Goal: Task Accomplishment & Management: Use online tool/utility

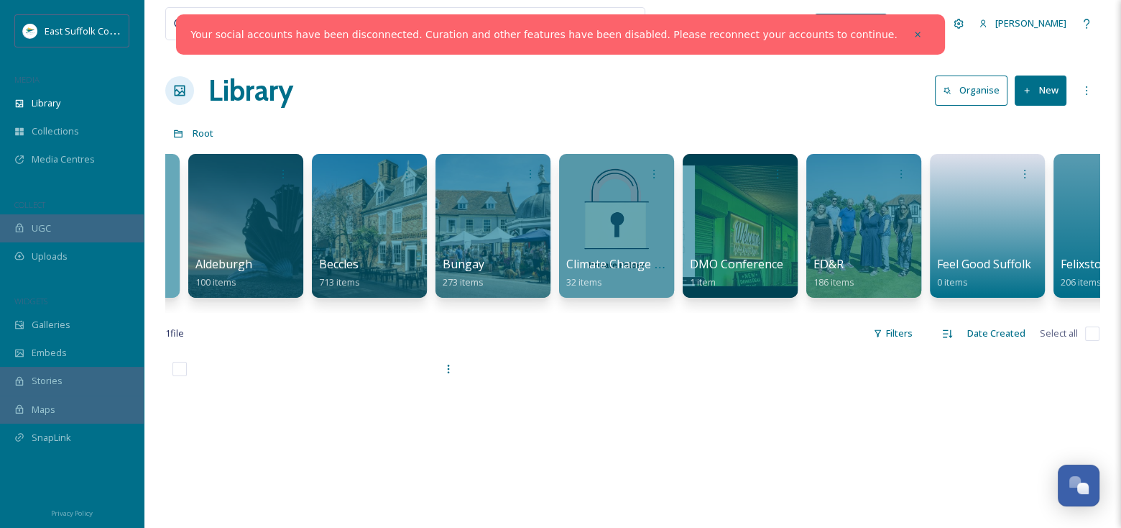
scroll to position [0, 425]
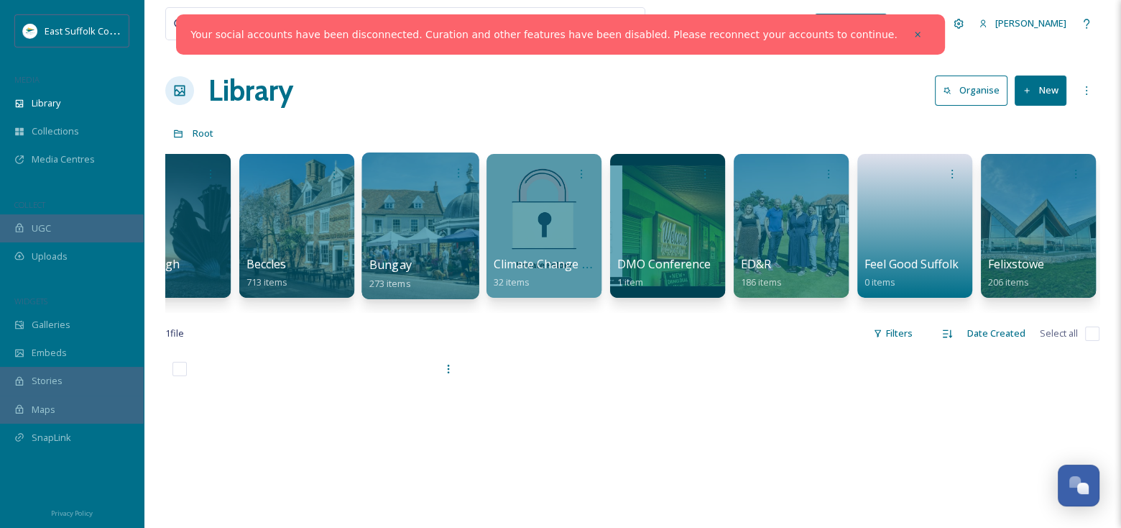
click at [432, 236] on div at bounding box center [420, 225] width 117 height 147
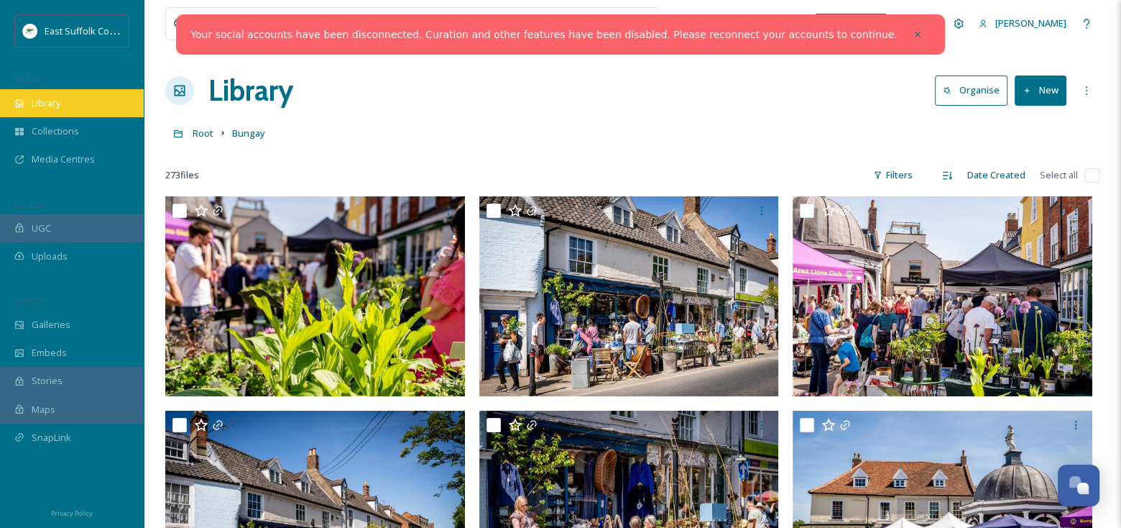
click at [43, 100] on span "Library" at bounding box center [46, 103] width 29 height 14
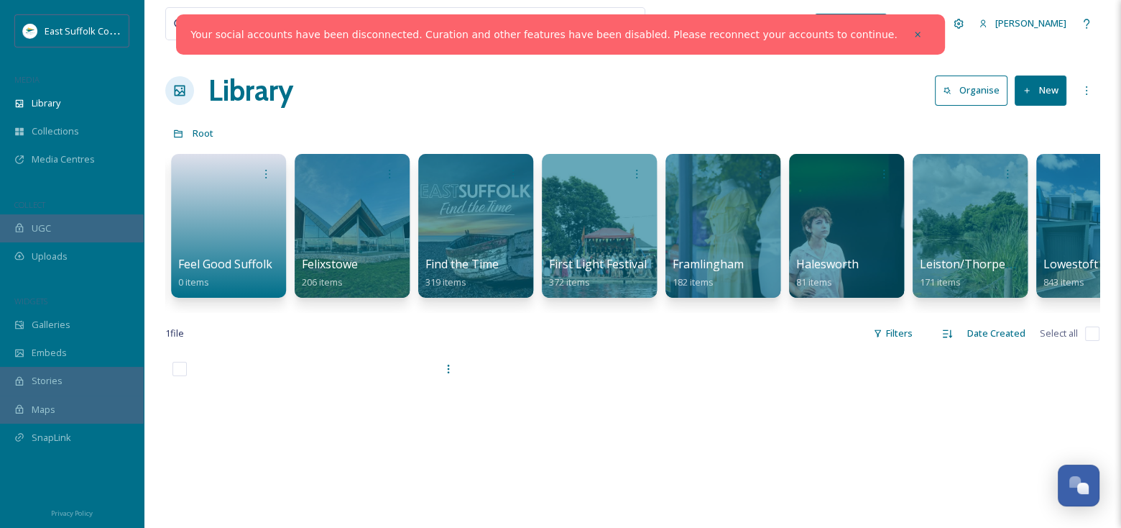
scroll to position [0, 1204]
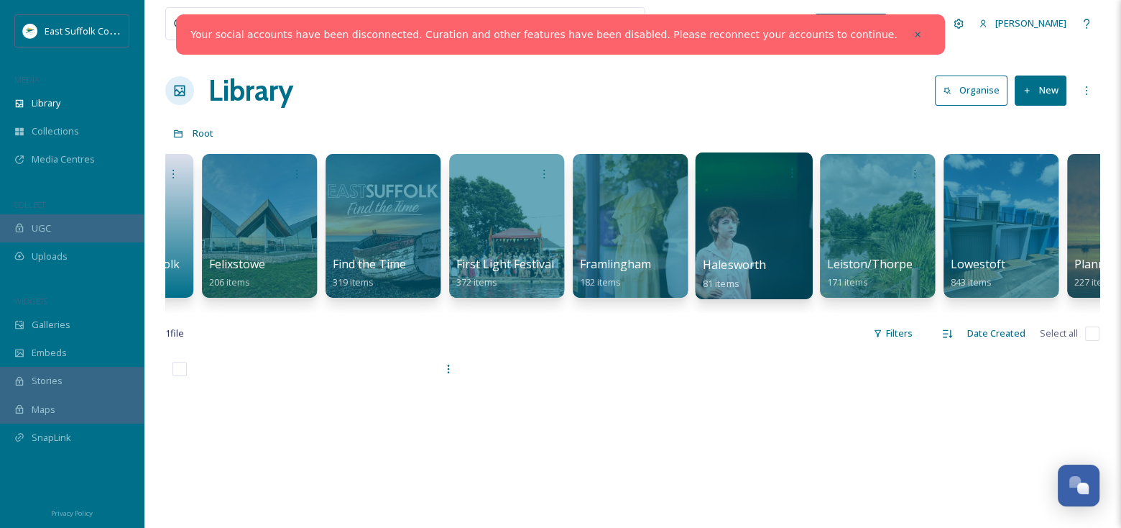
click at [739, 182] on div at bounding box center [754, 173] width 103 height 27
click at [757, 234] on div at bounding box center [753, 225] width 117 height 147
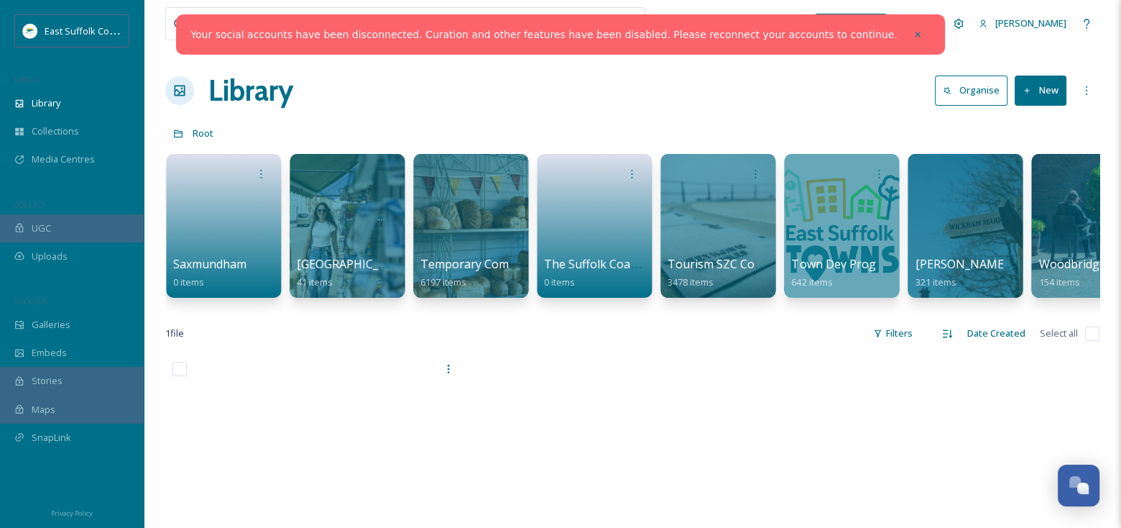
scroll to position [0, 2234]
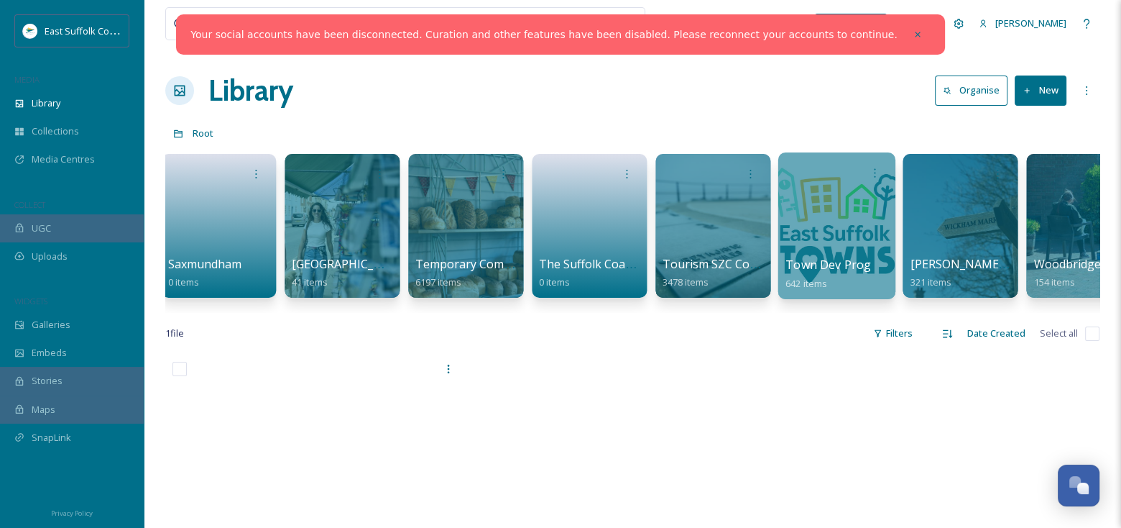
click at [828, 217] on div at bounding box center [836, 225] width 117 height 147
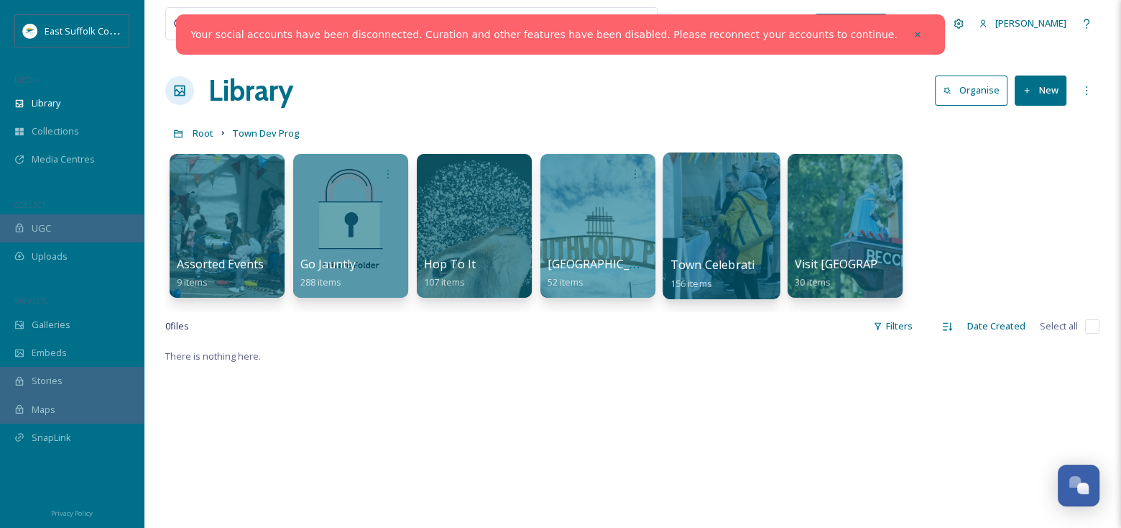
click at [724, 233] on div at bounding box center [721, 225] width 117 height 147
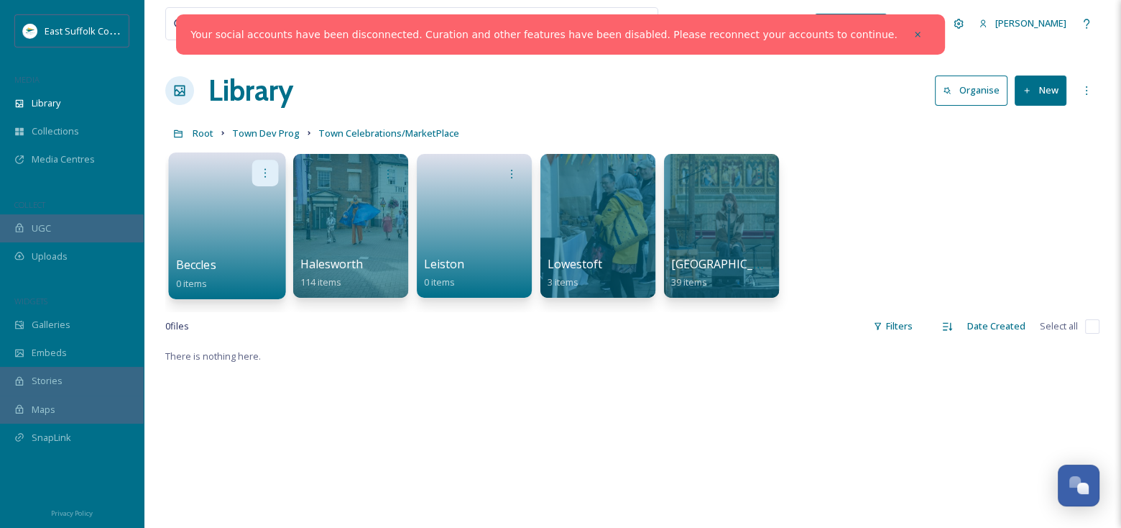
click at [257, 175] on div at bounding box center [265, 173] width 27 height 27
click at [183, 193] on link at bounding box center [227, 221] width 103 height 70
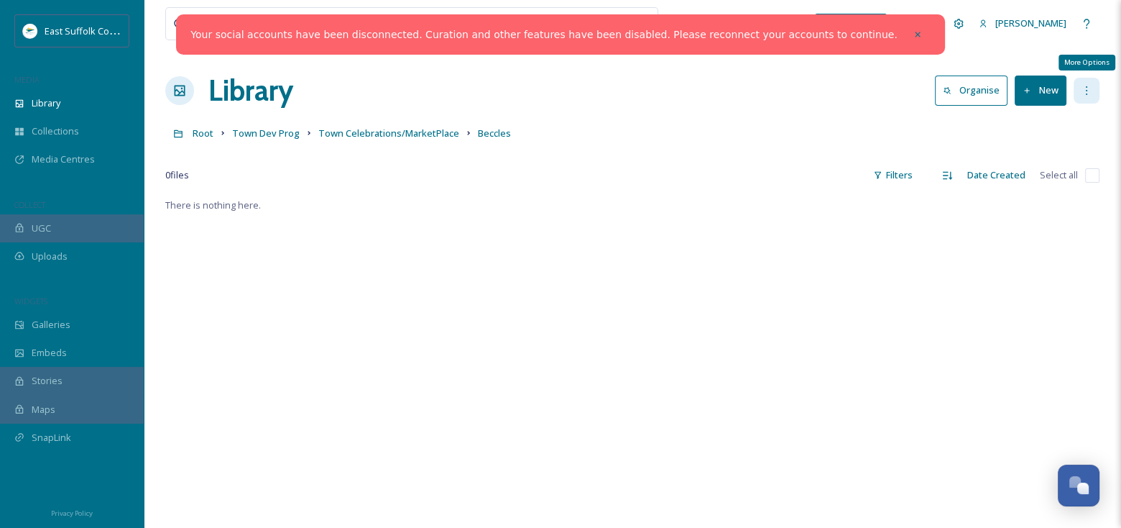
click at [1085, 91] on icon at bounding box center [1086, 90] width 11 height 11
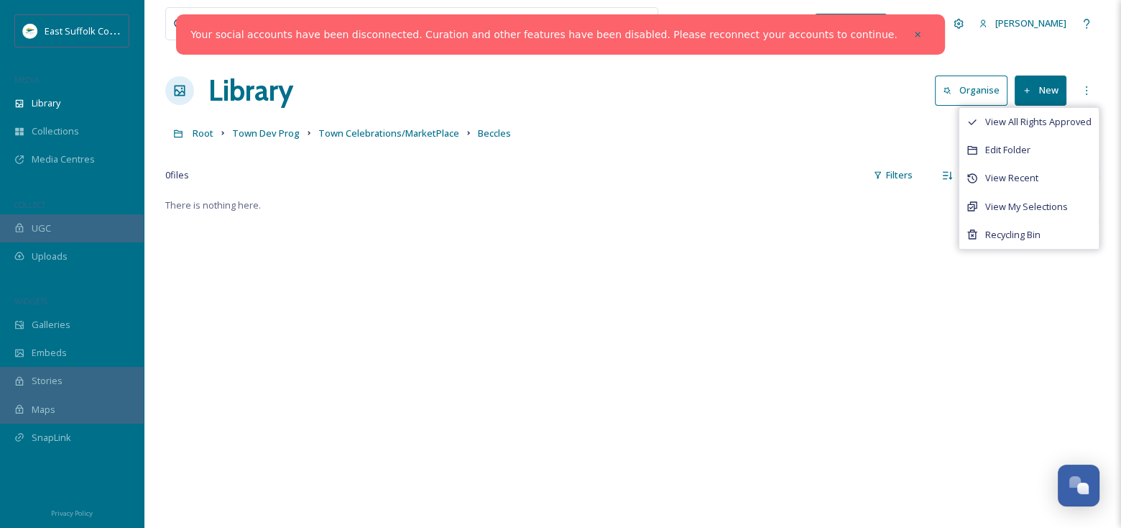
click at [800, 247] on div "There is nothing here." at bounding box center [632, 460] width 934 height 528
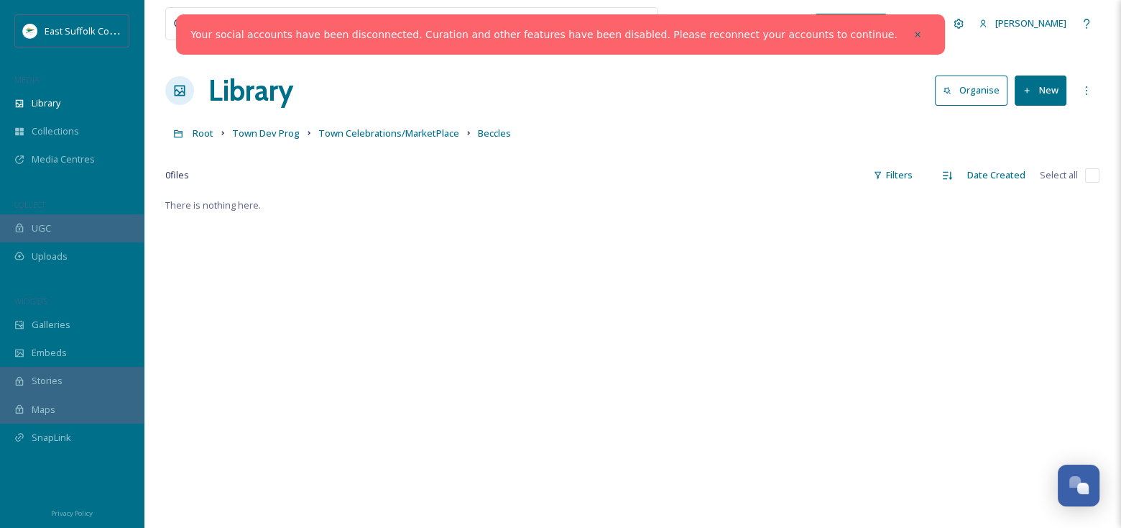
click at [1034, 100] on button "New" at bounding box center [1041, 89] width 52 height 29
click at [1030, 185] on span "Folder" at bounding box center [1023, 180] width 27 height 14
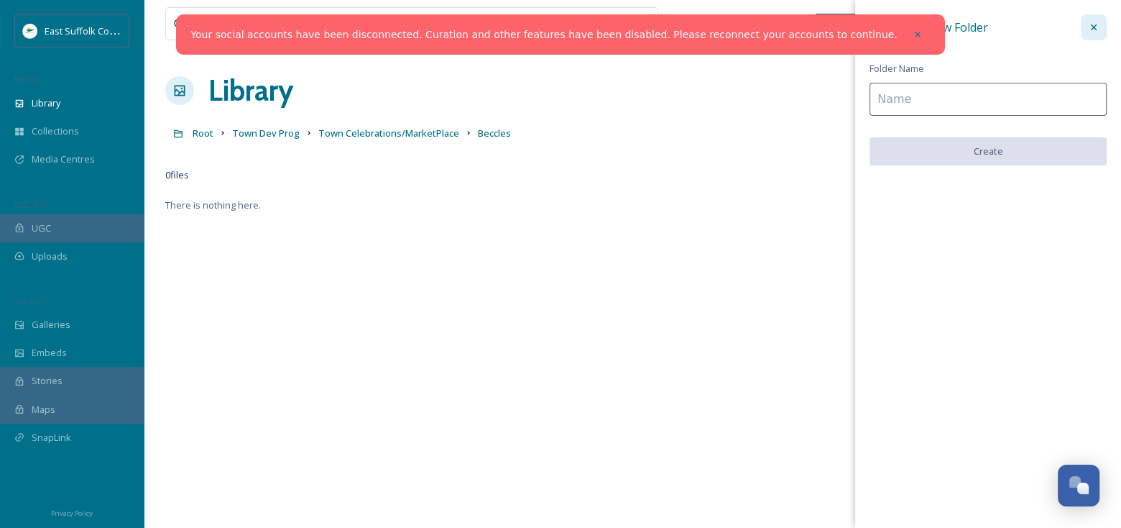
click at [1097, 29] on icon at bounding box center [1093, 27] width 11 height 11
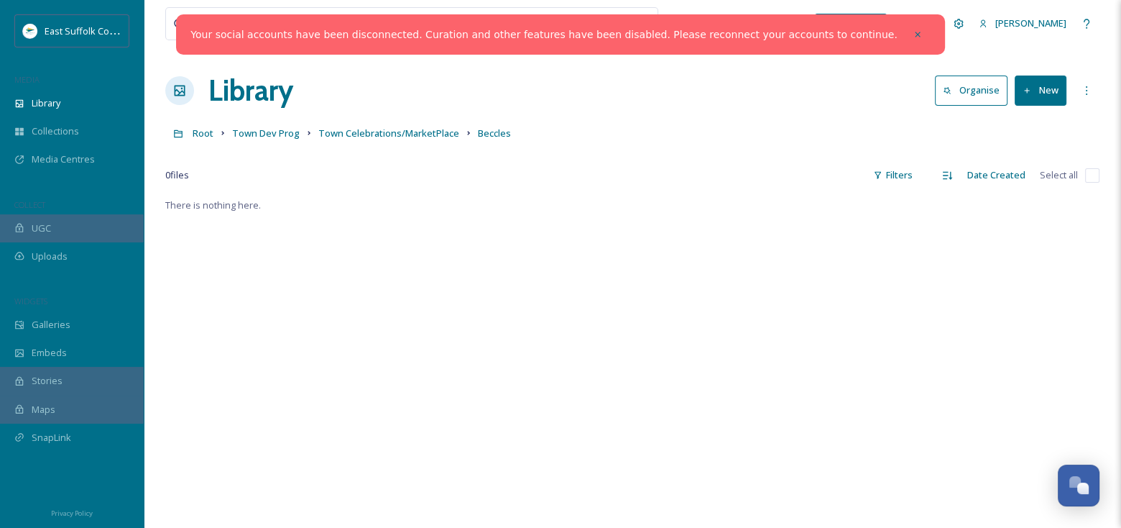
click at [1034, 103] on button "New" at bounding box center [1041, 89] width 52 height 29
click at [1027, 124] on span "File Upload" at bounding box center [1033, 124] width 47 height 14
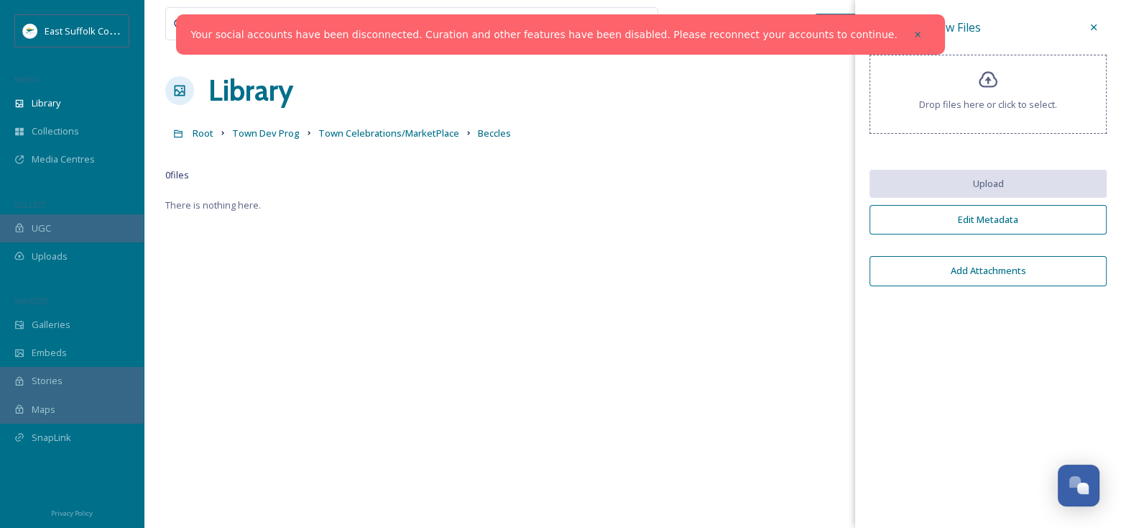
click at [985, 107] on span "Drop files here or click to select." at bounding box center [988, 105] width 138 height 14
click at [1092, 28] on icon at bounding box center [1094, 27] width 6 height 6
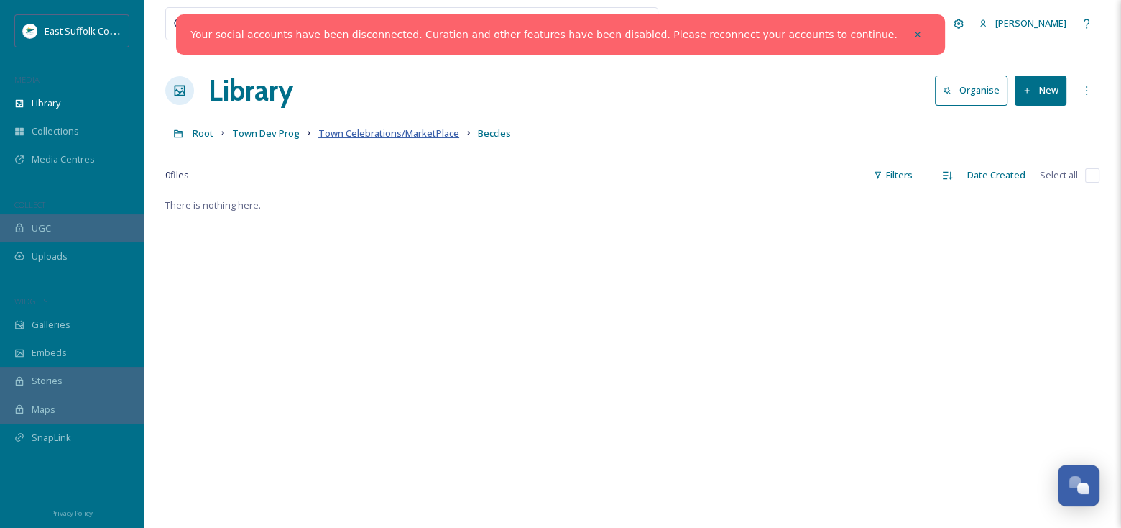
click at [410, 131] on span "Town Celebrations/MarketPlace" at bounding box center [388, 132] width 141 height 13
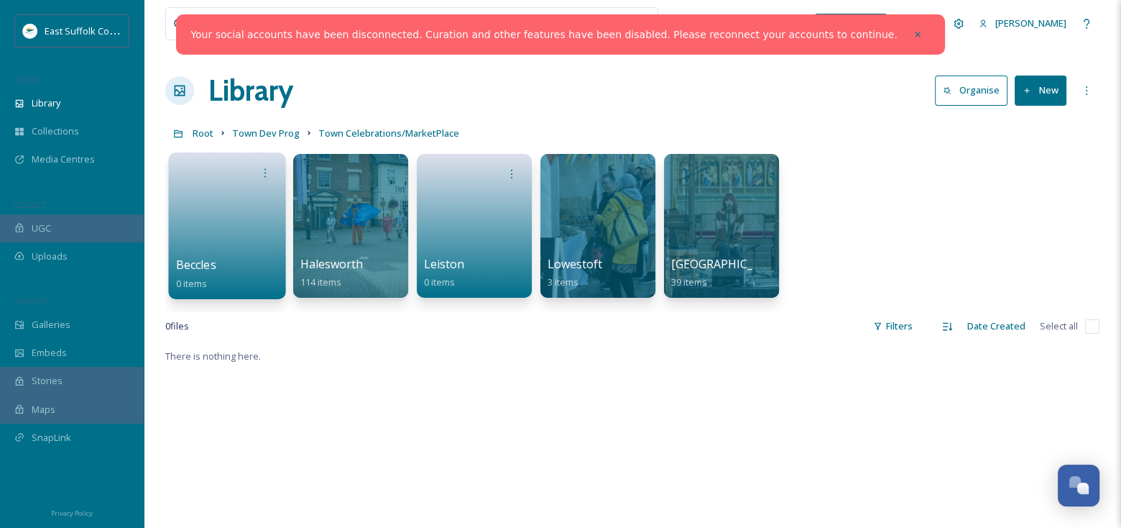
click at [276, 245] on link at bounding box center [227, 221] width 103 height 70
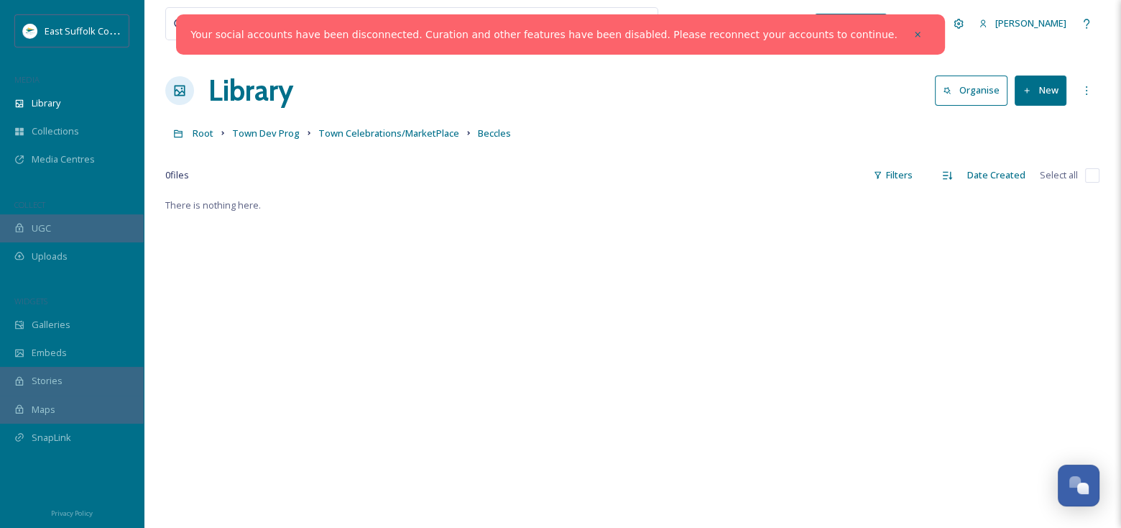
click at [1039, 99] on button "New" at bounding box center [1041, 89] width 52 height 29
click at [1034, 122] on span "File Upload" at bounding box center [1033, 124] width 47 height 14
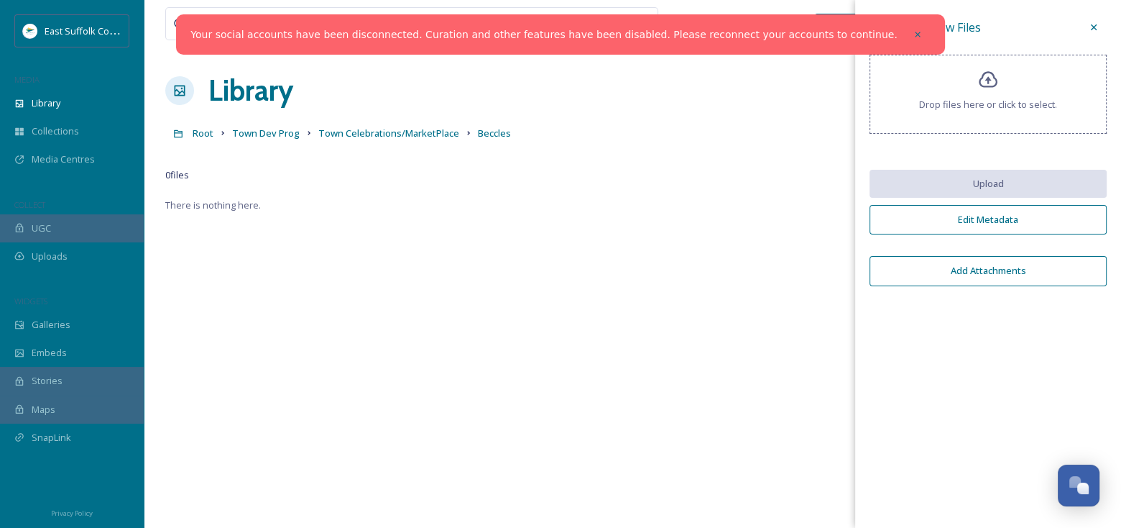
click at [1016, 93] on div "Drop files here or click to select." at bounding box center [988, 94] width 237 height 79
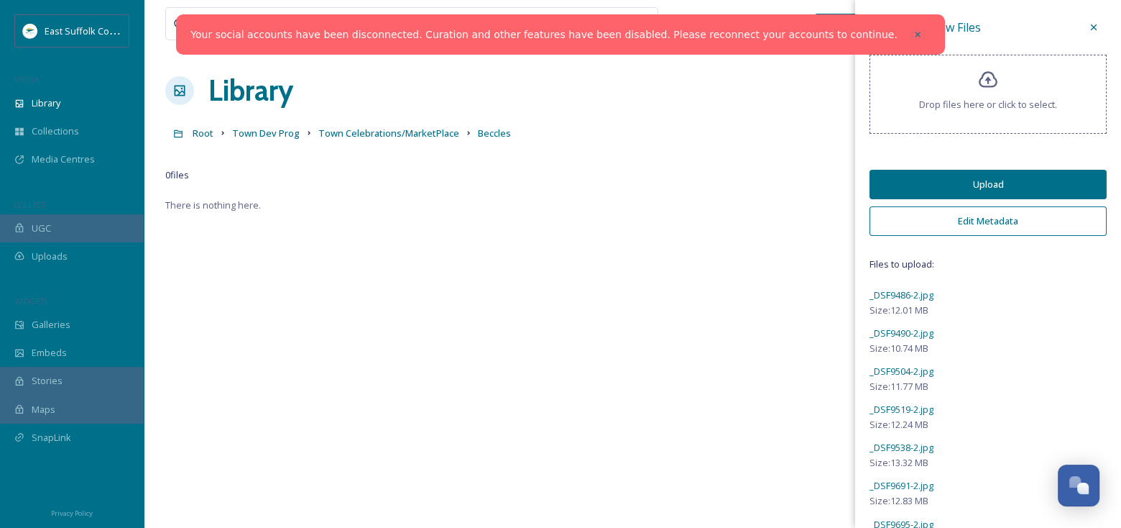
click at [1044, 176] on button "Upload" at bounding box center [988, 184] width 237 height 29
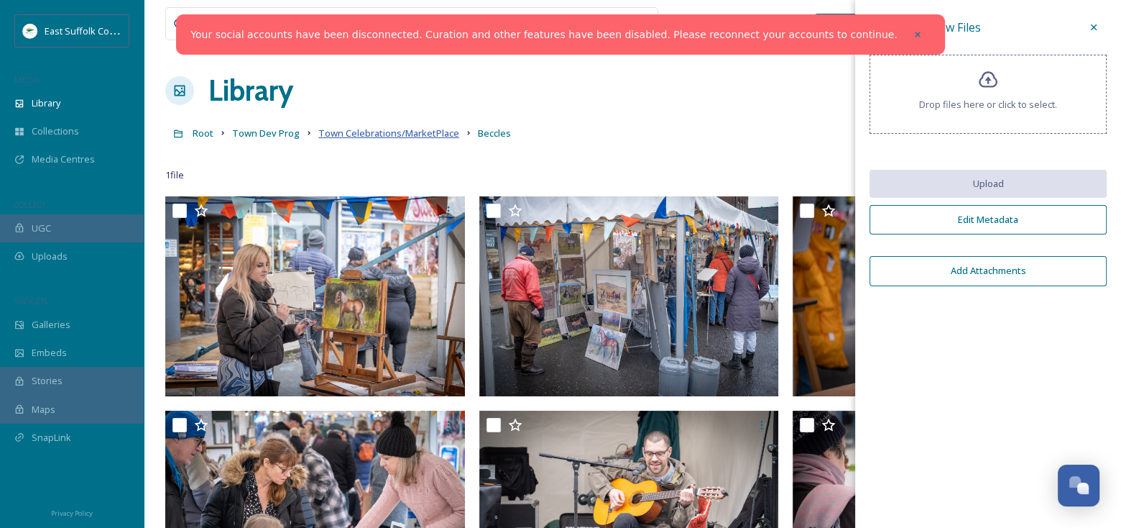
click at [388, 130] on span "Town Celebrations/MarketPlace" at bounding box center [388, 132] width 141 height 13
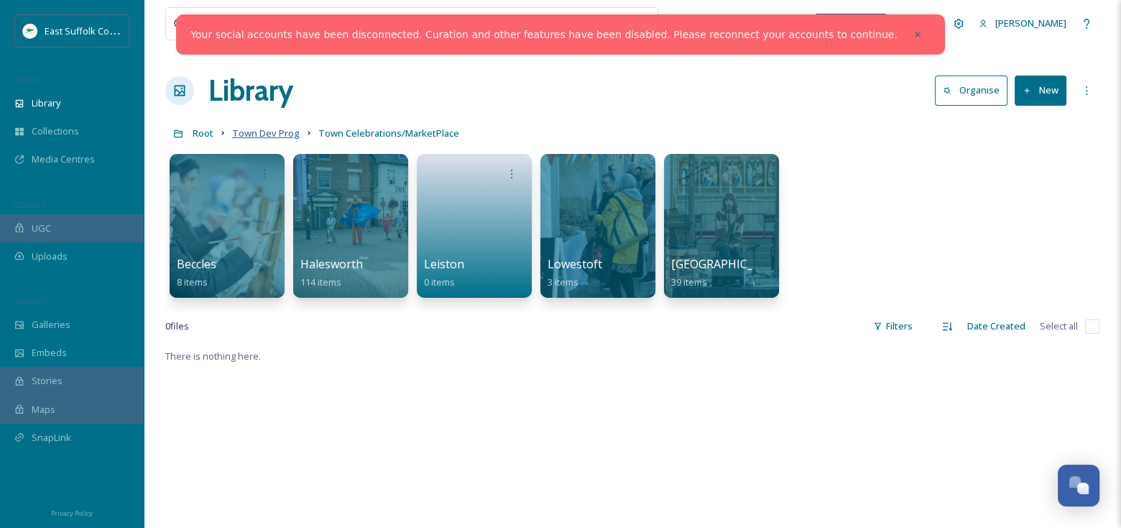
click at [290, 132] on span "Town Dev Prog" at bounding box center [266, 132] width 68 height 13
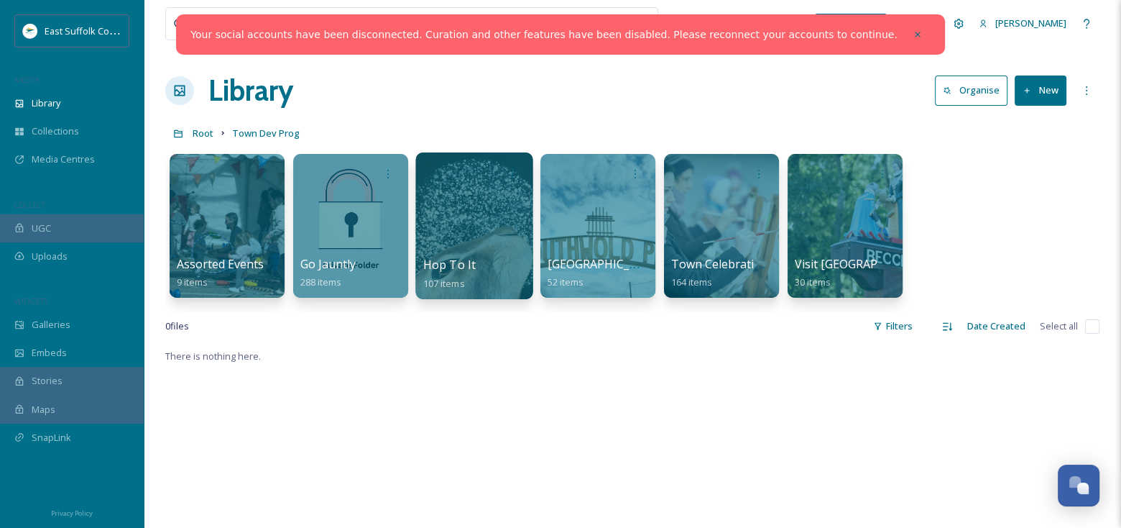
click at [485, 233] on div at bounding box center [473, 225] width 117 height 147
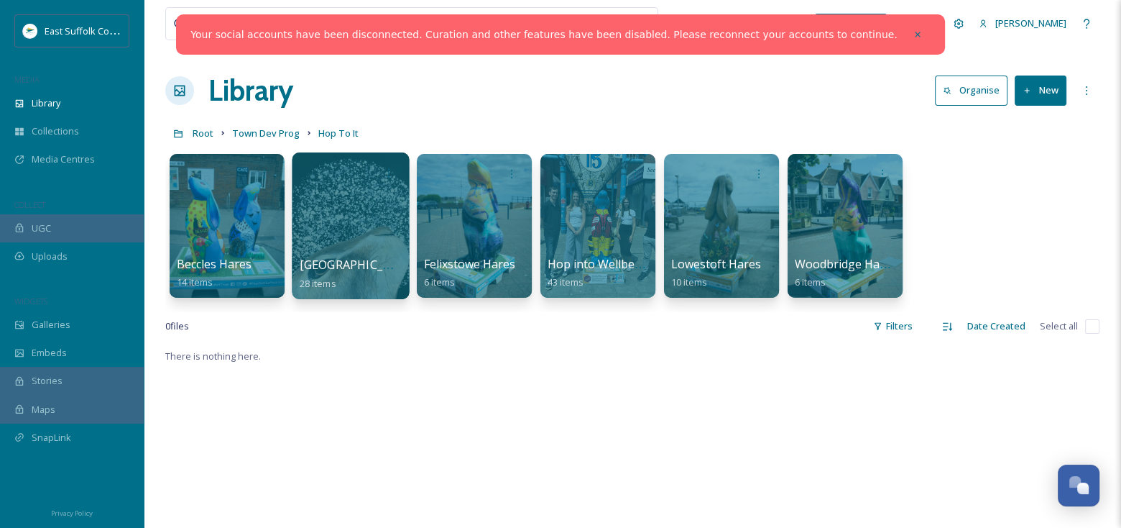
click at [336, 232] on div at bounding box center [350, 225] width 117 height 147
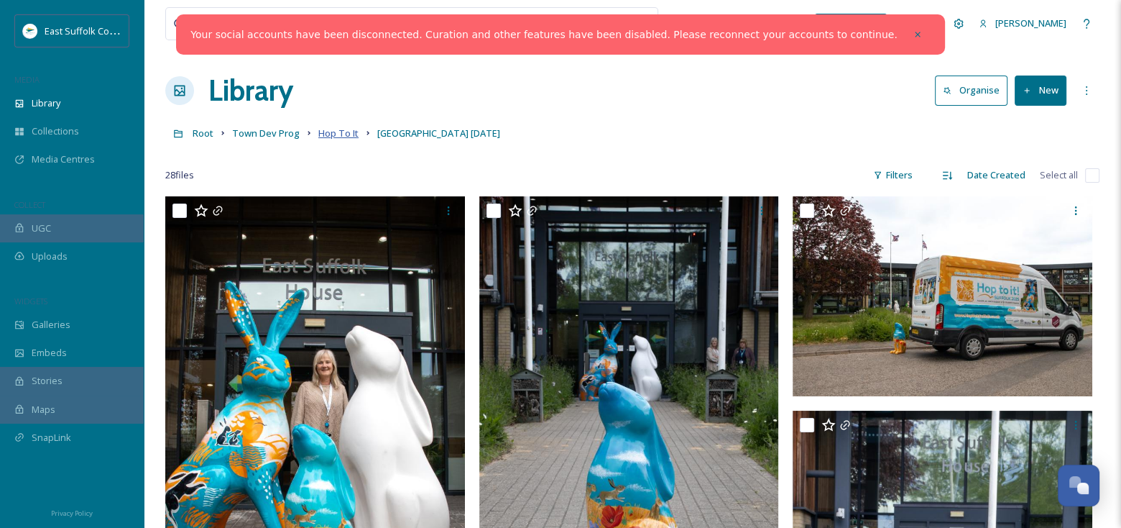
click at [333, 135] on span "Hop To It" at bounding box center [338, 132] width 40 height 13
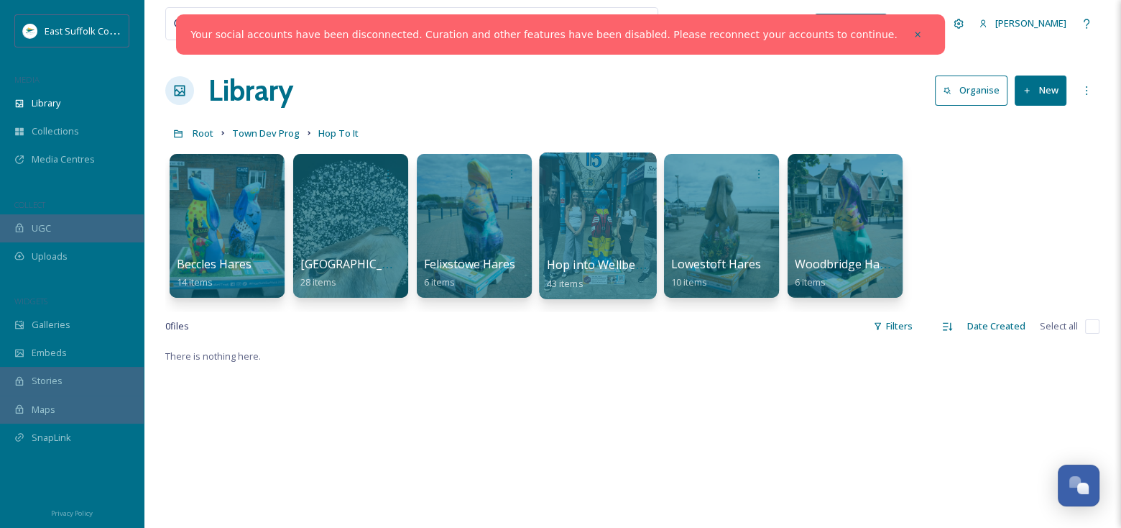
click at [578, 248] on div at bounding box center [597, 225] width 117 height 147
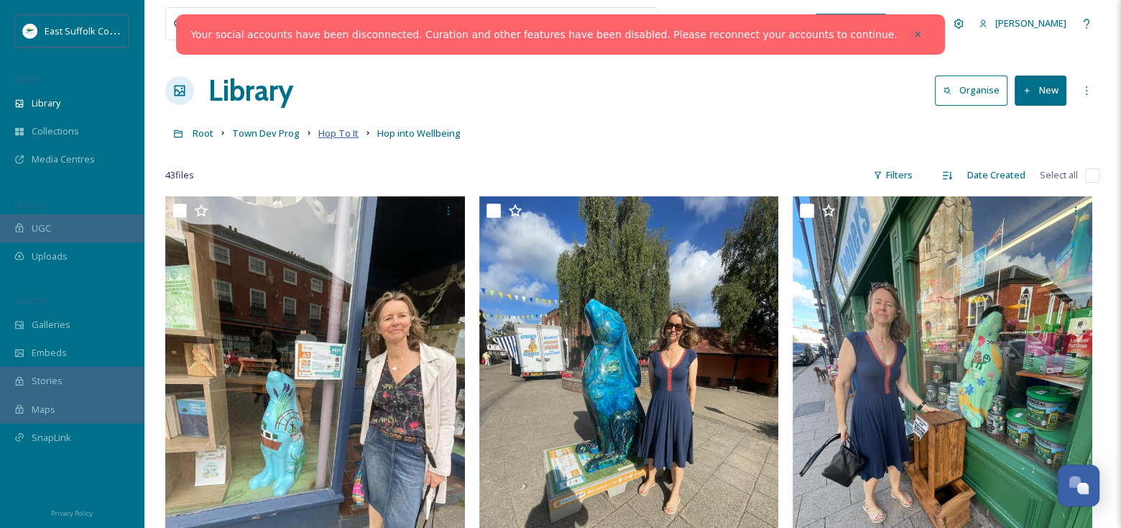
click at [339, 134] on span "Hop To It" at bounding box center [338, 132] width 40 height 13
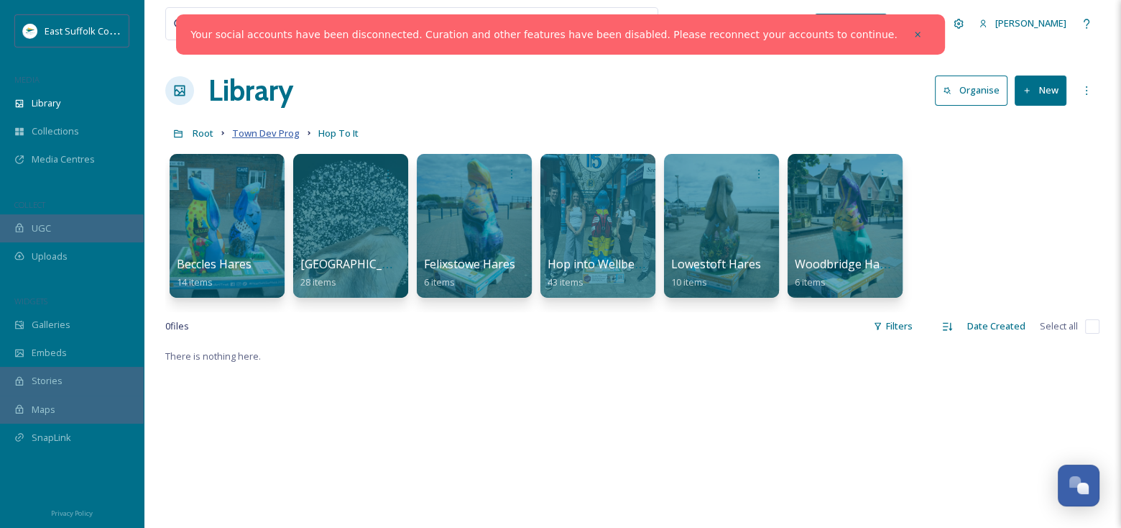
click at [239, 132] on span "Town Dev Prog" at bounding box center [266, 132] width 68 height 13
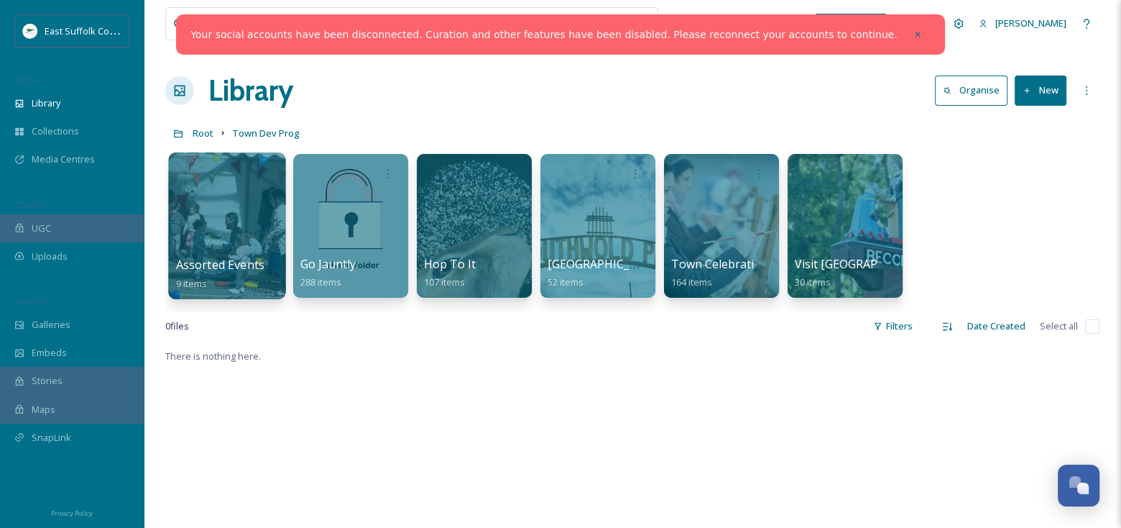
click at [253, 244] on div at bounding box center [226, 225] width 117 height 147
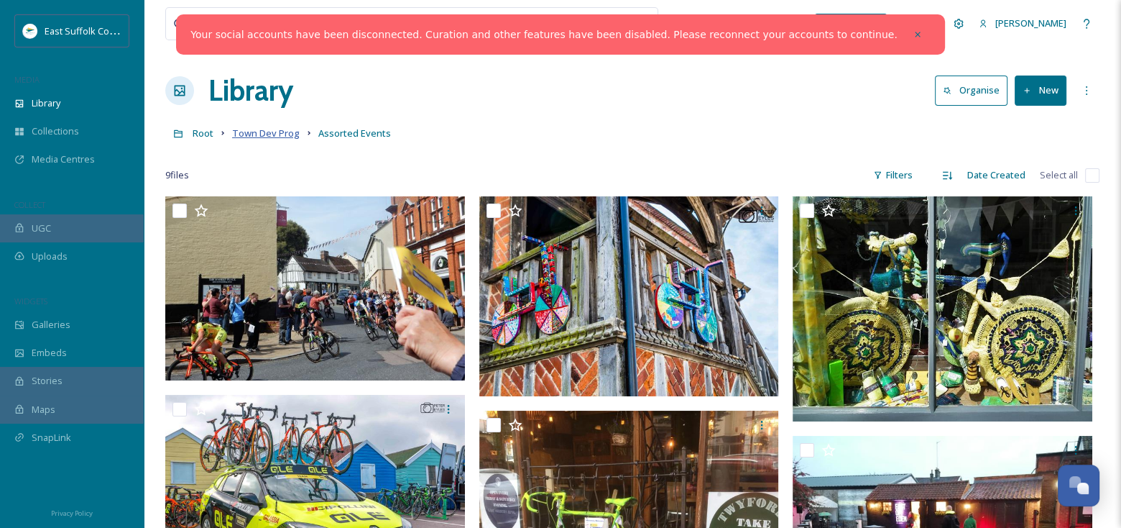
click at [253, 132] on span "Town Dev Prog" at bounding box center [266, 132] width 68 height 13
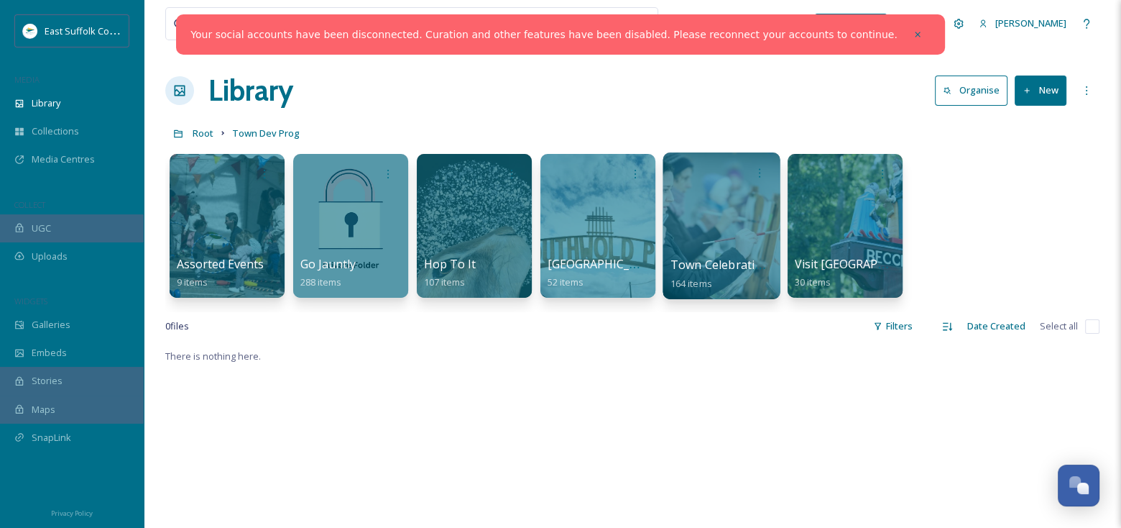
click at [713, 216] on div at bounding box center [721, 225] width 117 height 147
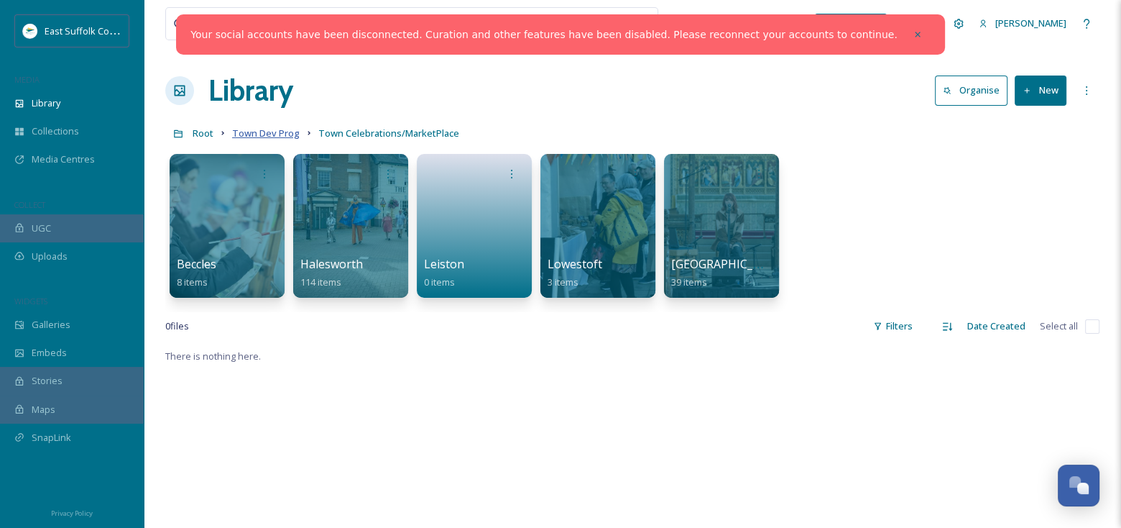
click at [262, 138] on span "Town Dev Prog" at bounding box center [266, 132] width 68 height 13
